Goal: Task Accomplishment & Management: Manage account settings

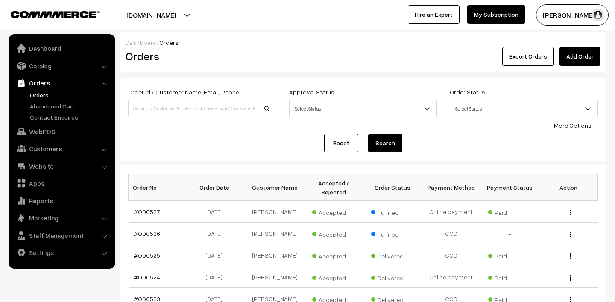
scroll to position [42, 0]
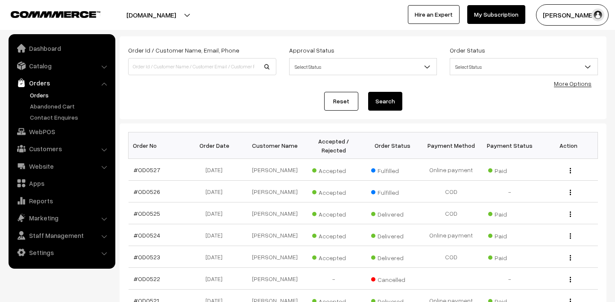
click at [38, 92] on link "Orders" at bounding box center [70, 95] width 85 height 9
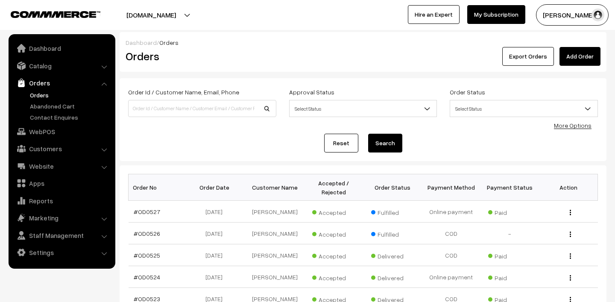
click at [38, 96] on link "Orders" at bounding box center [70, 95] width 85 height 9
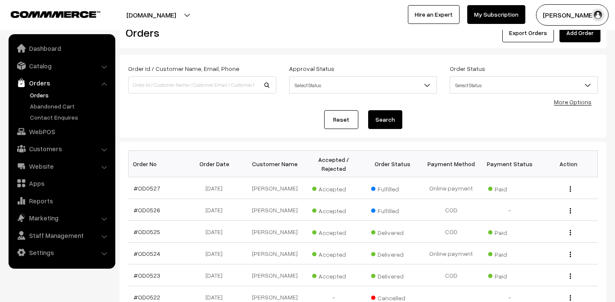
scroll to position [25, 0]
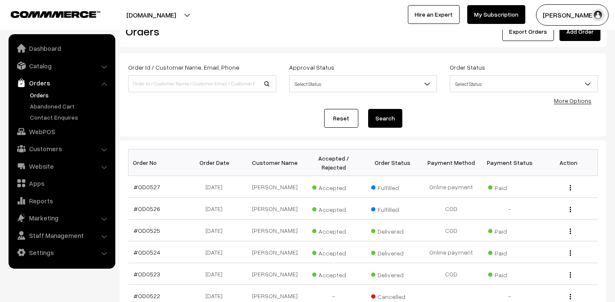
click at [567, 8] on button "[PERSON_NAME]" at bounding box center [572, 14] width 73 height 21
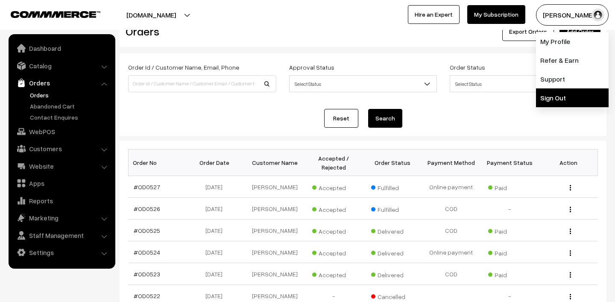
click at [565, 97] on link "Sign Out" at bounding box center [572, 97] width 73 height 19
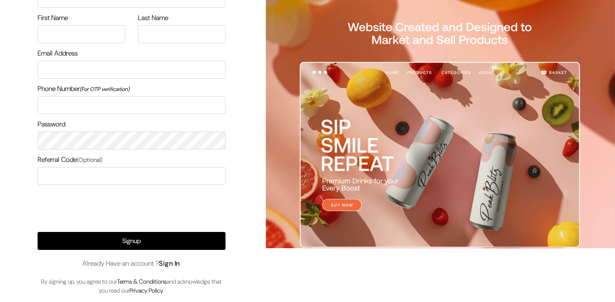
click at [171, 264] on link "Sign In" at bounding box center [169, 263] width 21 height 9
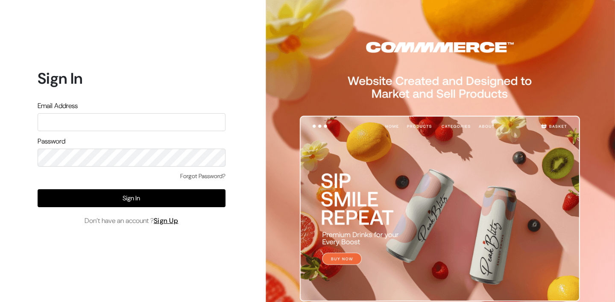
click at [131, 118] on input "text" at bounding box center [132, 122] width 188 height 18
type input "lokesh@yourdesignstore.in"
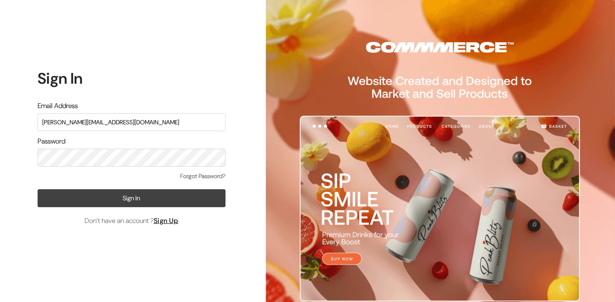
click at [110, 200] on button "Sign In" at bounding box center [132, 198] width 188 height 18
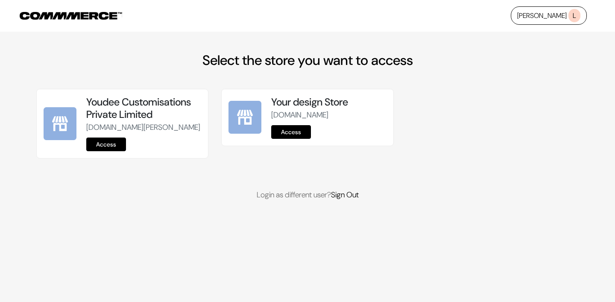
click at [105, 151] on link "Access" at bounding box center [106, 145] width 40 height 14
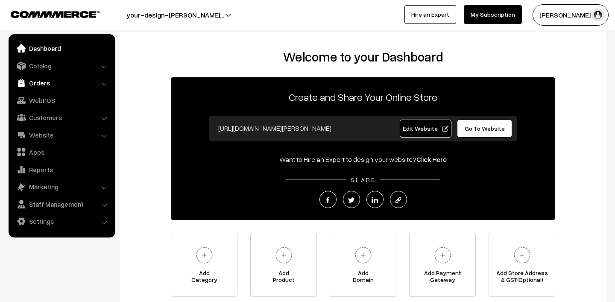
click at [60, 84] on link "Orders" at bounding box center [62, 82] width 102 height 15
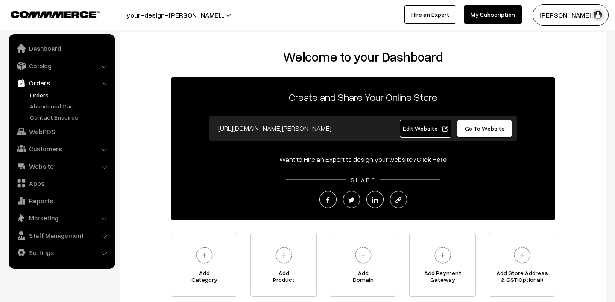
click at [39, 97] on link "Orders" at bounding box center [70, 95] width 85 height 9
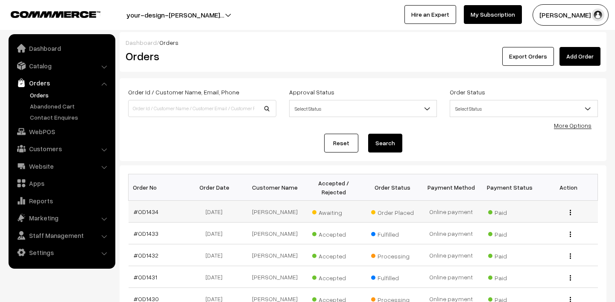
click at [323, 211] on span "Awaiting" at bounding box center [333, 211] width 43 height 11
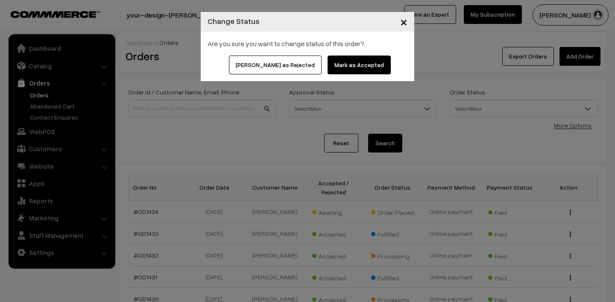
click at [351, 65] on button "Mark as Accepted" at bounding box center [359, 65] width 63 height 19
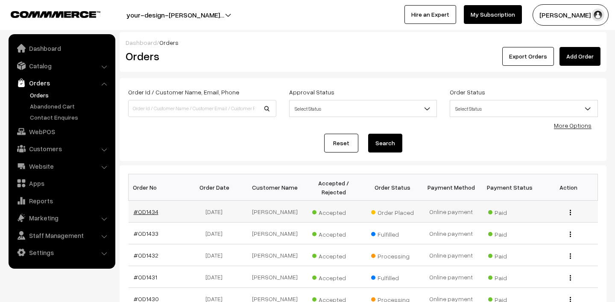
click at [144, 210] on link "#OD1434" at bounding box center [146, 211] width 25 height 7
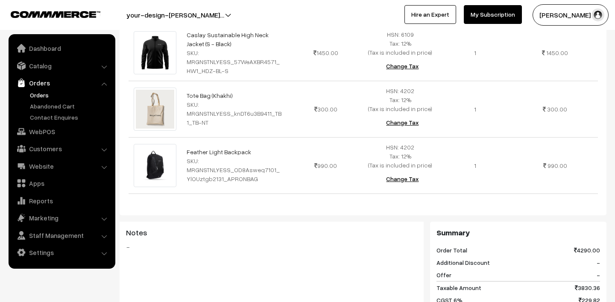
scroll to position [238, 0]
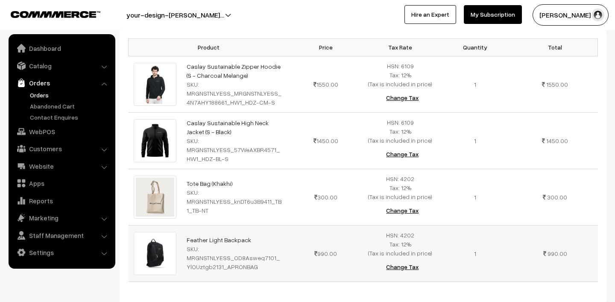
drag, startPoint x: 177, startPoint y: 236, endPoint x: 263, endPoint y: 239, distance: 85.9
click at [263, 239] on tr "Feather Light Backpack SKU: MRGNSTNLYESS_OD8Asweq7101_YlOUztgb2131_APRONBAG 990…" at bounding box center [363, 253] width 469 height 56
copy tr "Feather Light Backpack"
